Goal: Task Accomplishment & Management: Use online tool/utility

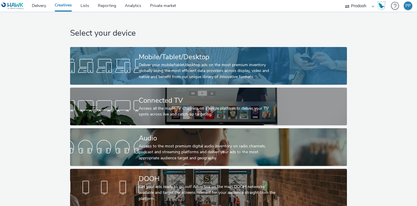
scroll to position [3, 0]
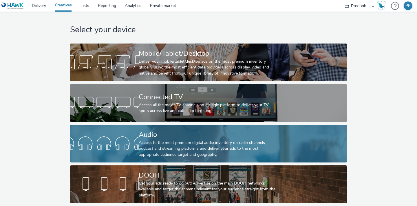
click at [155, 147] on div "Access to the most premium digital audio inventory on radio channels, podcast a…" at bounding box center [207, 149] width 137 height 18
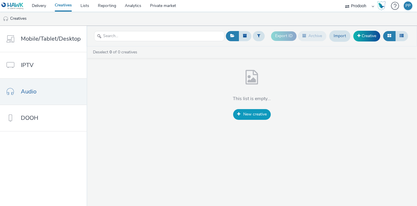
click at [251, 114] on span "New creative" at bounding box center [254, 114] width 23 height 6
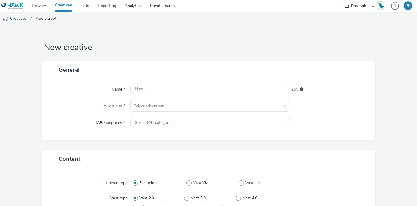
click at [67, 5] on link "Creatives" at bounding box center [63, 6] width 26 height 12
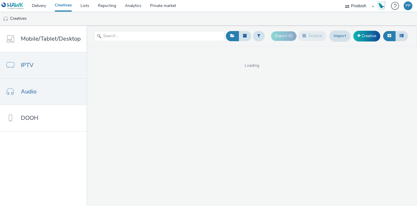
click at [48, 67] on link "IPTV" at bounding box center [43, 65] width 87 height 26
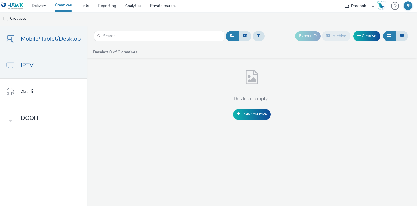
click at [54, 50] on link "Mobile/Tablet/Desktop" at bounding box center [43, 39] width 87 height 26
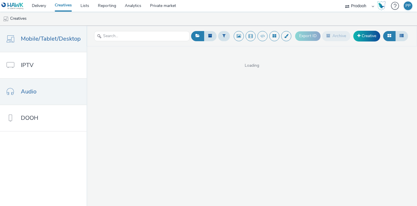
click at [33, 97] on link "Audio" at bounding box center [43, 91] width 87 height 26
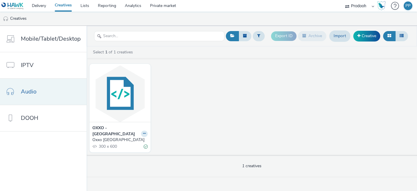
click at [46, 92] on link "Audio" at bounding box center [43, 91] width 87 height 26
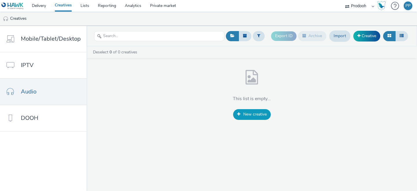
click at [244, 113] on span "New creative" at bounding box center [254, 114] width 23 height 6
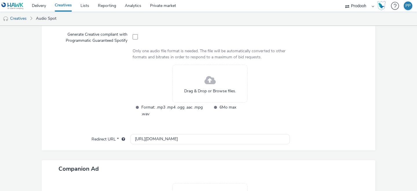
scroll to position [158, 0]
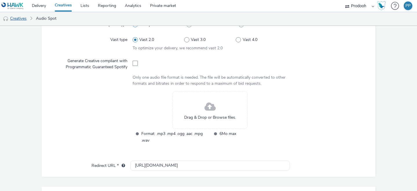
click at [24, 19] on link "Creatives" at bounding box center [15, 19] width 30 height 14
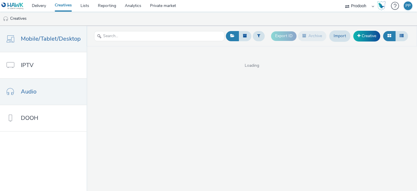
click at [40, 40] on span "Mobile/Tablet/Desktop" at bounding box center [51, 38] width 60 height 8
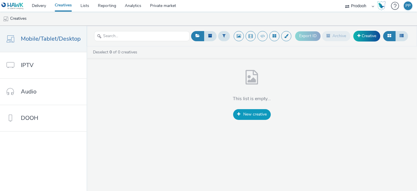
click at [261, 111] on link "New creative" at bounding box center [252, 114] width 38 height 10
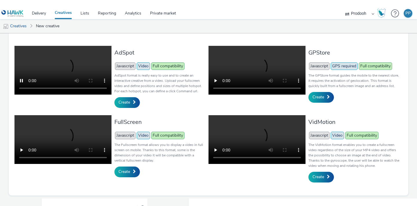
scroll to position [128, 0]
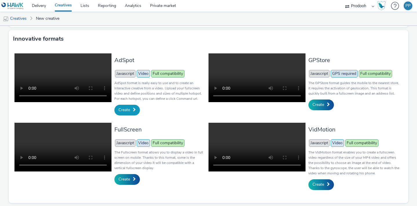
click at [127, 111] on span "Create" at bounding box center [124, 110] width 12 height 6
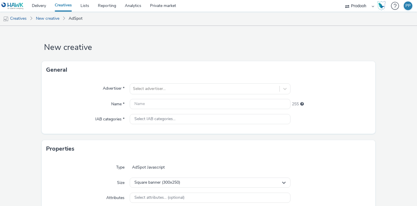
click at [62, 5] on link "Creatives" at bounding box center [63, 6] width 26 height 12
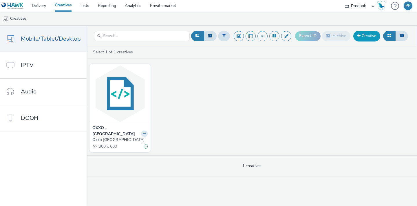
click at [360, 33] on link "Creative" at bounding box center [366, 36] width 27 height 10
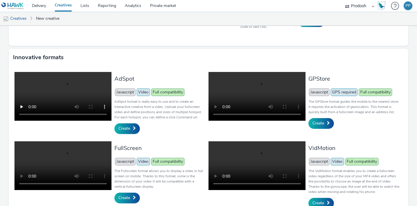
scroll to position [110, 0]
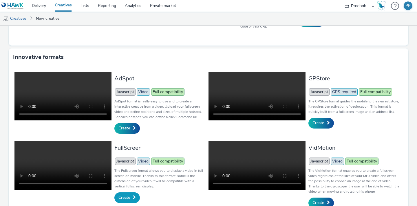
click at [131, 194] on link "Create" at bounding box center [126, 197] width 25 height 10
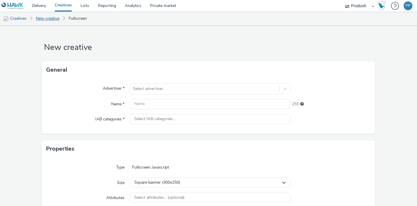
click at [44, 18] on link "New creative" at bounding box center [47, 19] width 29 height 14
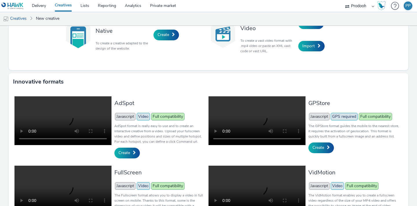
scroll to position [128, 0]
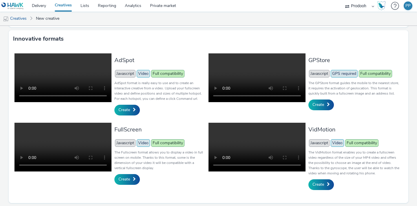
click at [130, 142] on span "Javascript" at bounding box center [125, 143] width 21 height 8
click at [87, 144] on video at bounding box center [62, 147] width 97 height 49
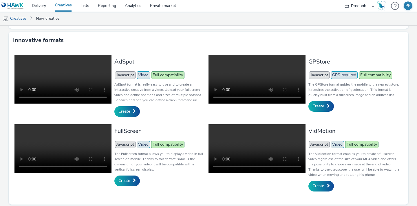
scroll to position [0, 0]
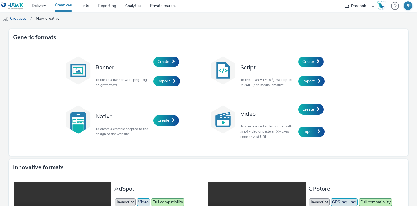
click at [25, 18] on link "Creatives" at bounding box center [15, 19] width 30 height 14
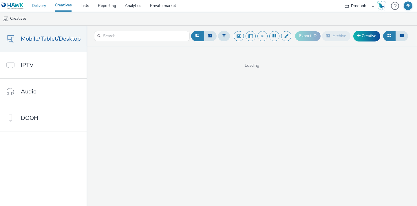
click at [36, 6] on link "Delivery" at bounding box center [39, 6] width 23 height 12
